Goal: Task Accomplishment & Management: Manage account settings

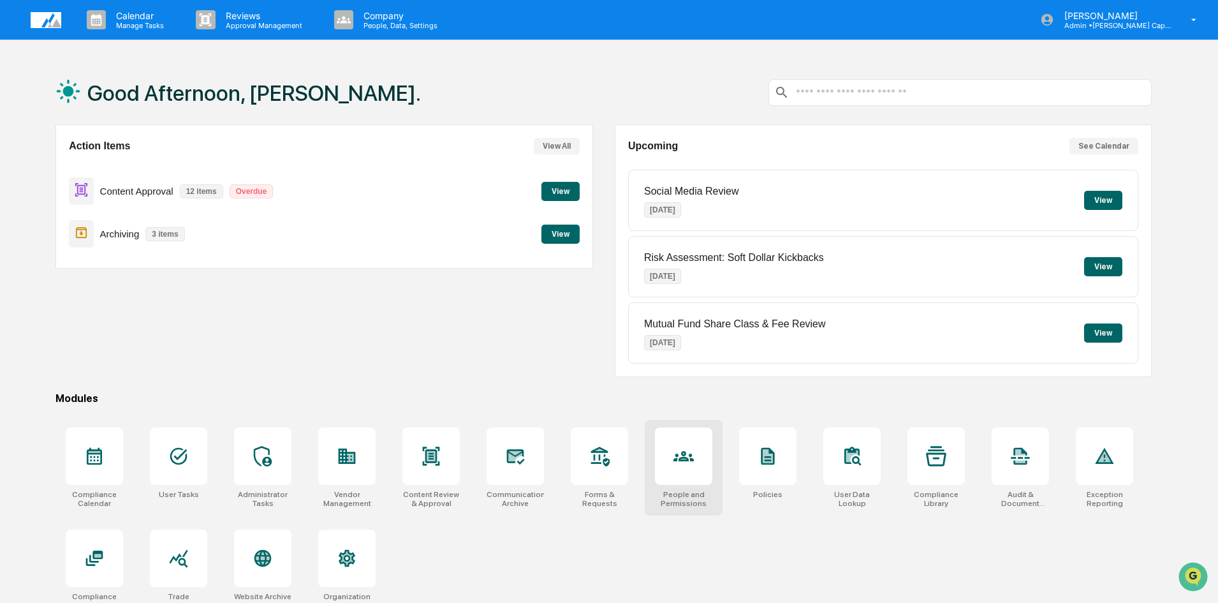
click at [678, 475] on div at bounding box center [683, 455] width 57 height 57
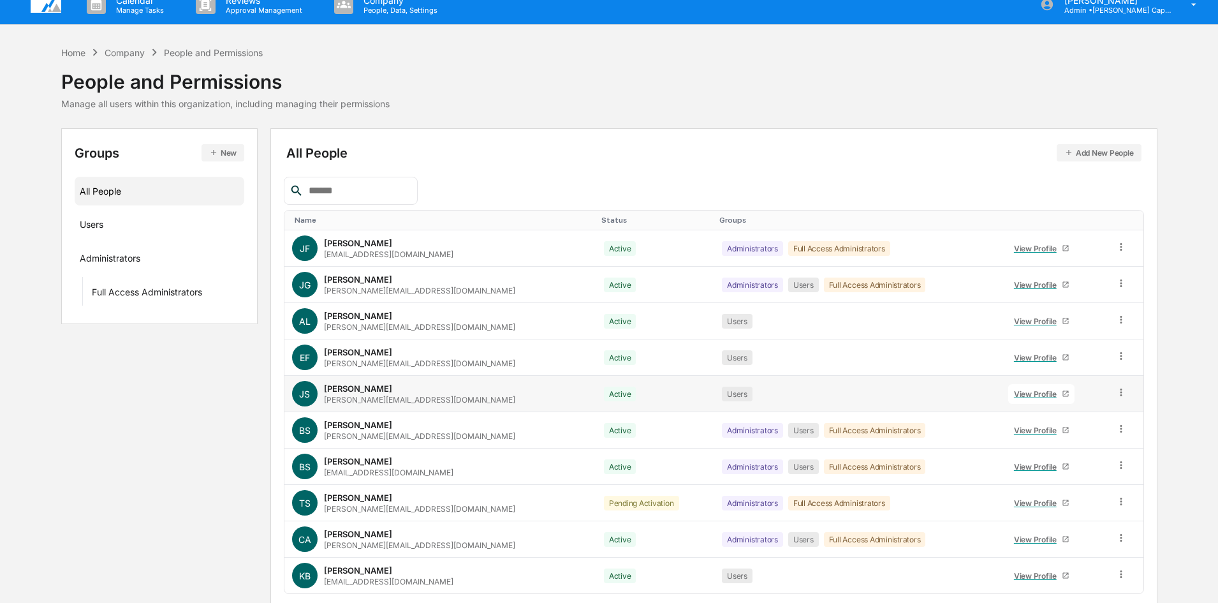
scroll to position [63, 0]
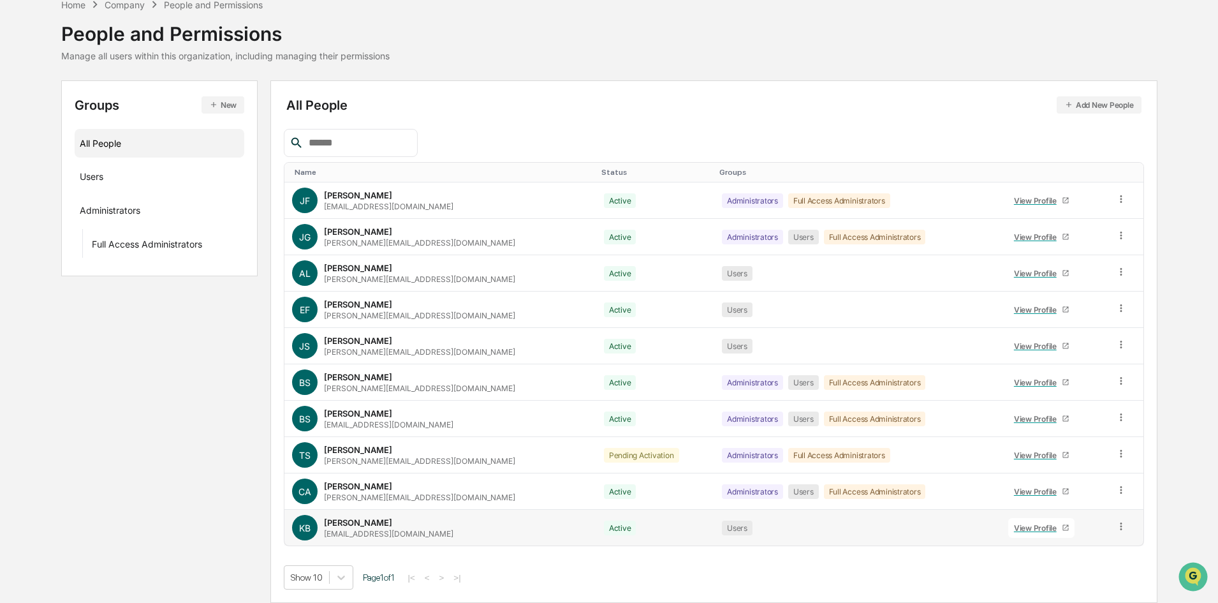
click at [1120, 526] on icon at bounding box center [1121, 526] width 2 height 8
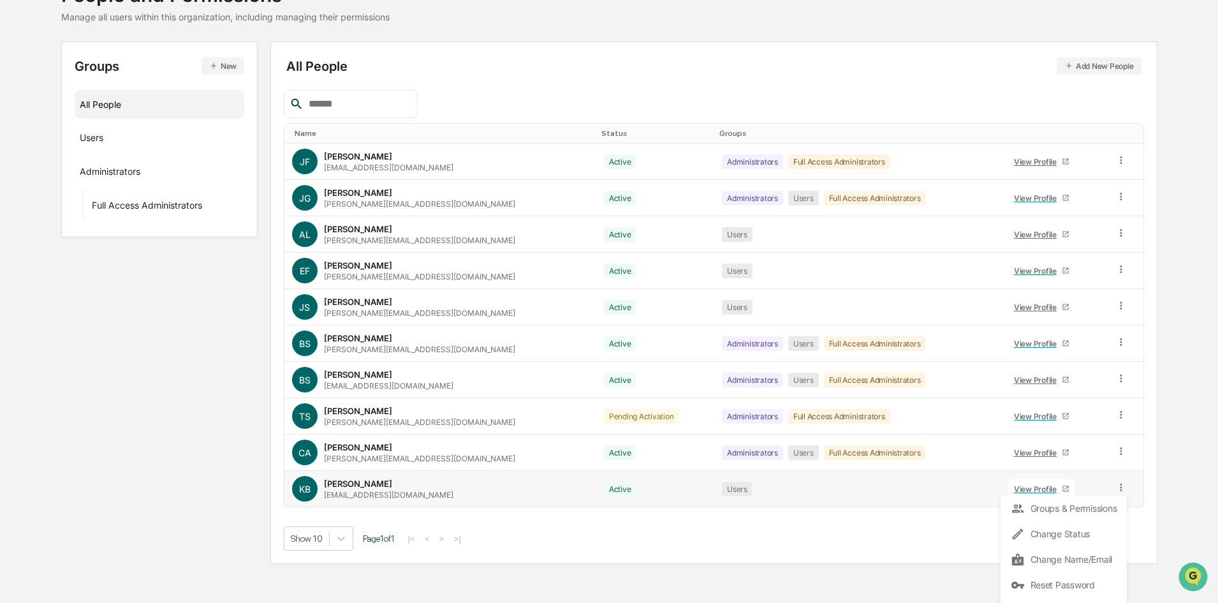
scroll to position [122, 0]
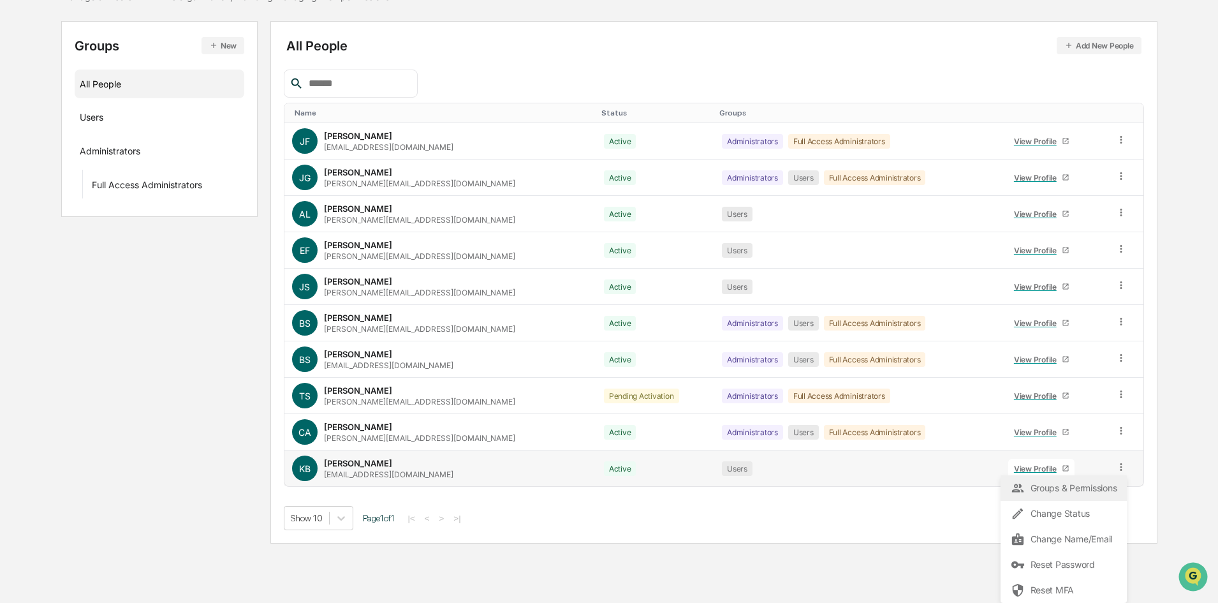
click at [1053, 495] on div "Groups & Permissions" at bounding box center [1064, 488] width 126 height 26
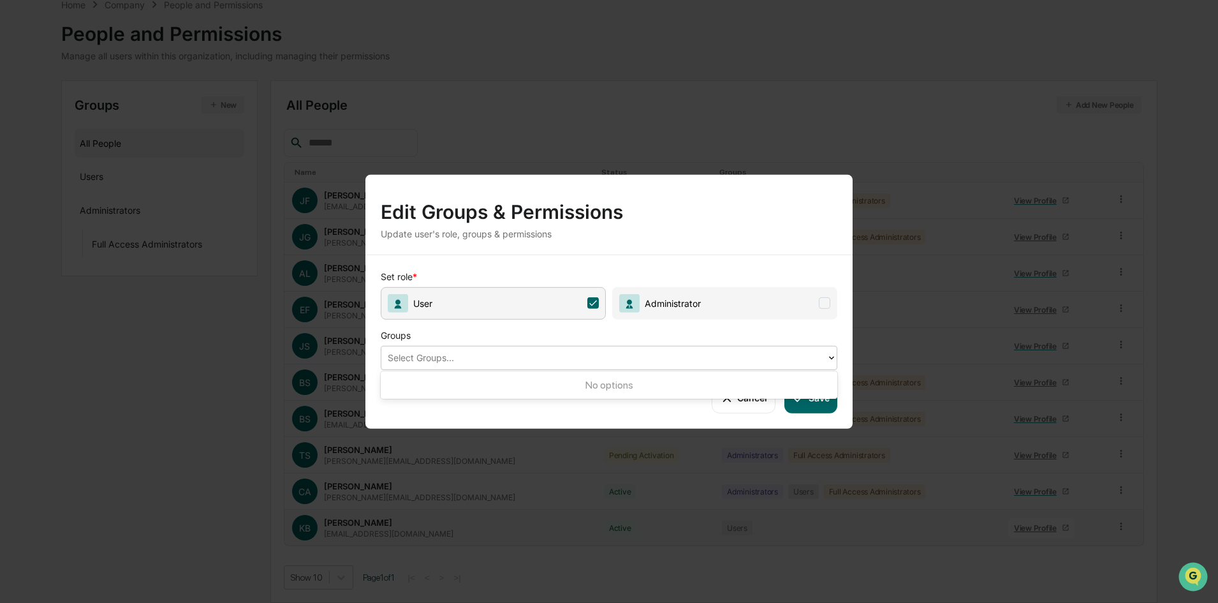
click at [469, 365] on div "Select Groups..." at bounding box center [604, 356] width 432 height 15
click at [470, 364] on div at bounding box center [604, 357] width 432 height 15
click at [830, 300] on span "Administrator" at bounding box center [724, 302] width 225 height 33
click at [453, 363] on div at bounding box center [604, 357] width 432 height 15
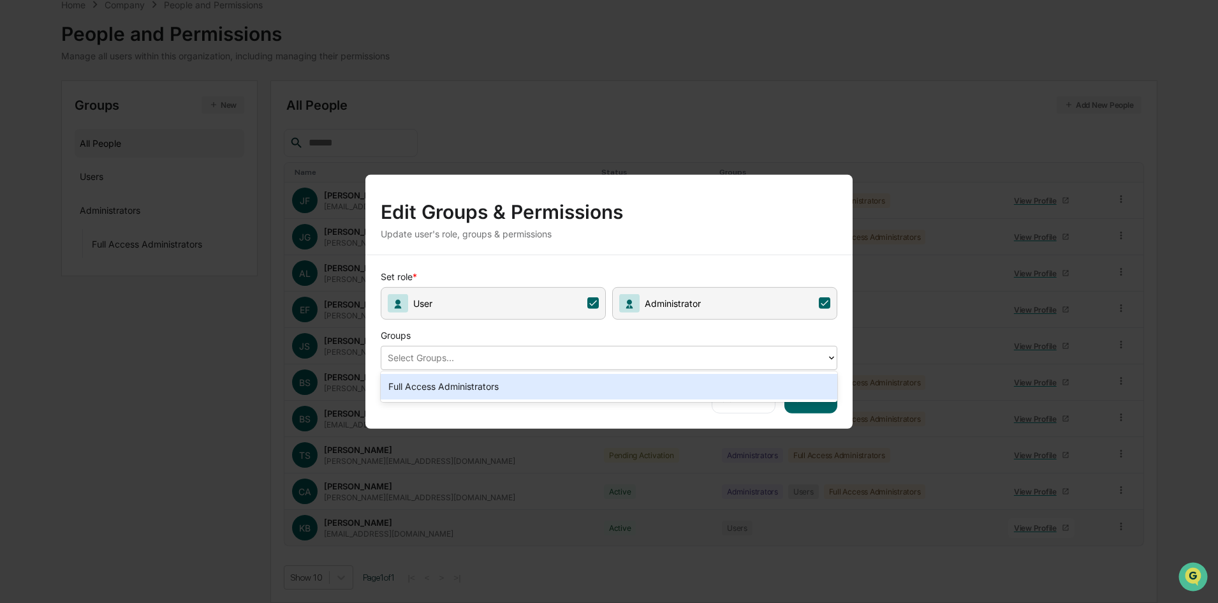
click at [457, 358] on div at bounding box center [604, 357] width 432 height 15
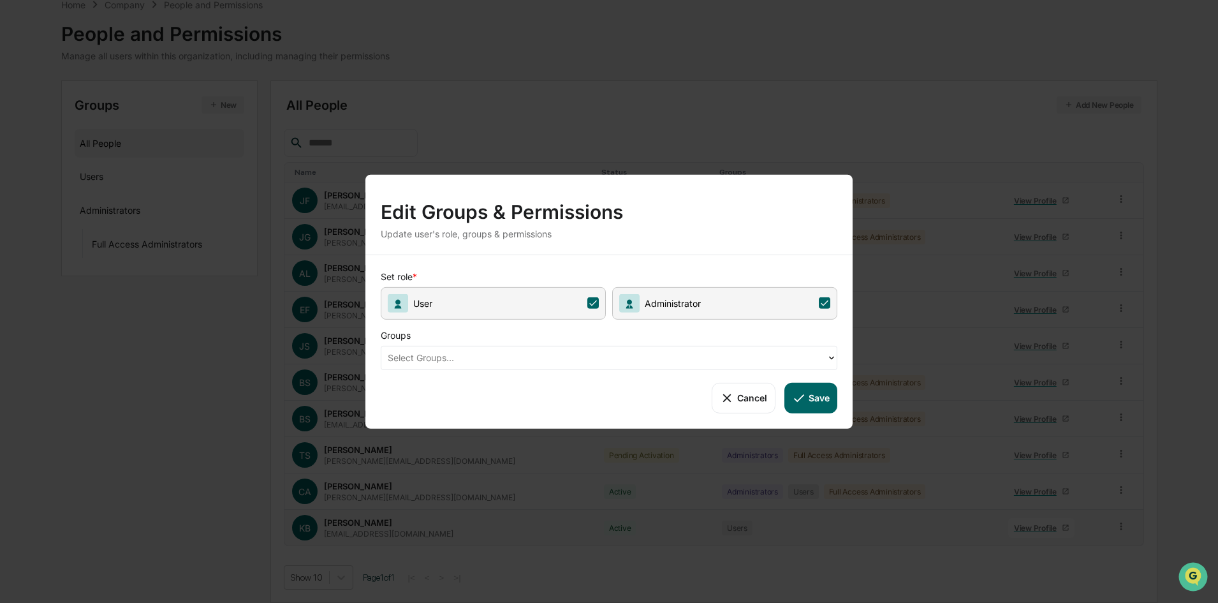
click at [799, 396] on icon at bounding box center [799, 397] width 14 height 14
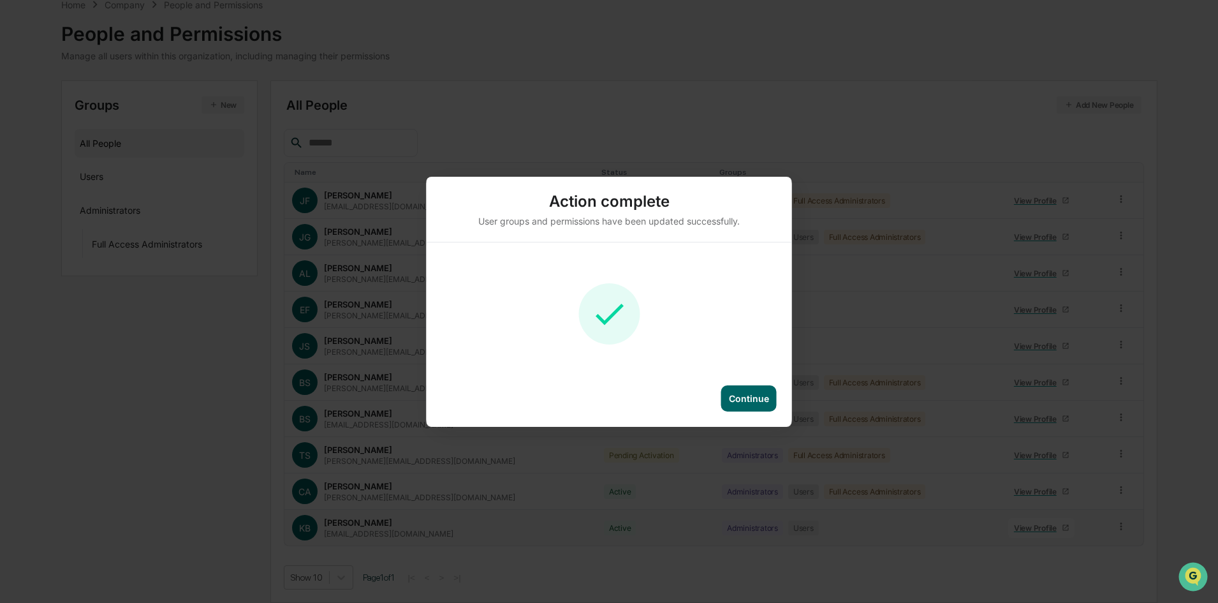
click at [747, 397] on div "Continue" at bounding box center [749, 398] width 40 height 11
